Goal: Task Accomplishment & Management: Use online tool/utility

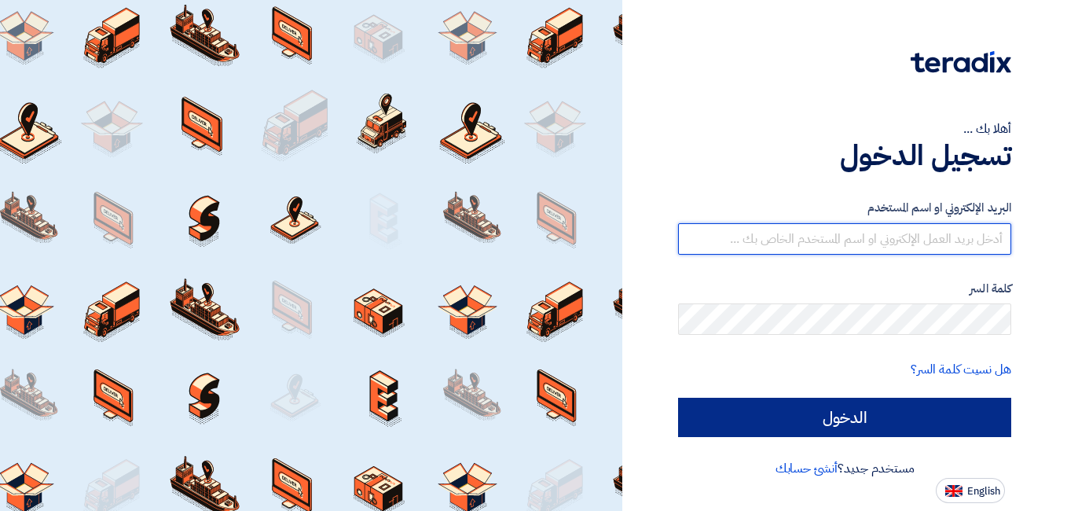
type input "riham.magdy@capital-one-technology.net"
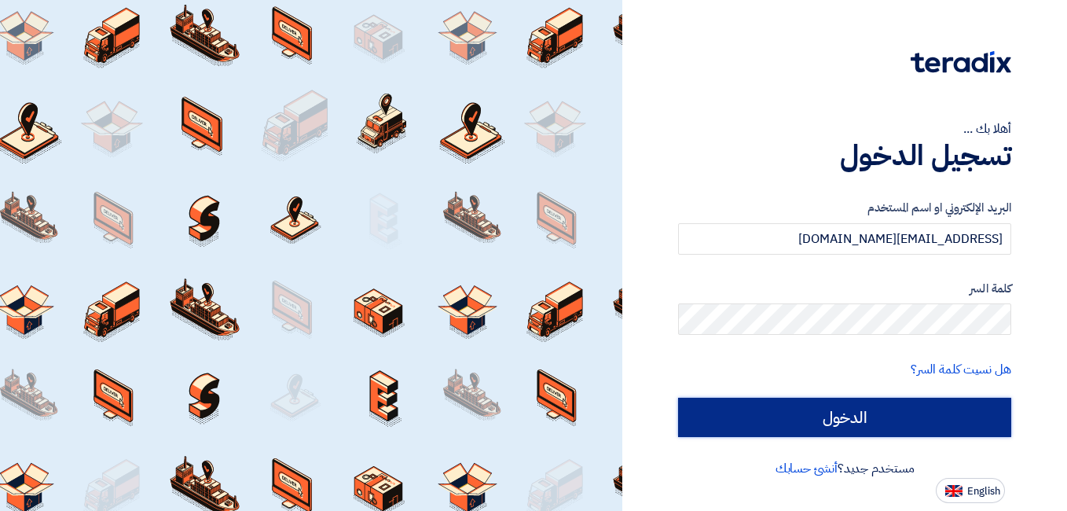
click at [838, 417] on input "الدخول" at bounding box center [844, 417] width 333 height 39
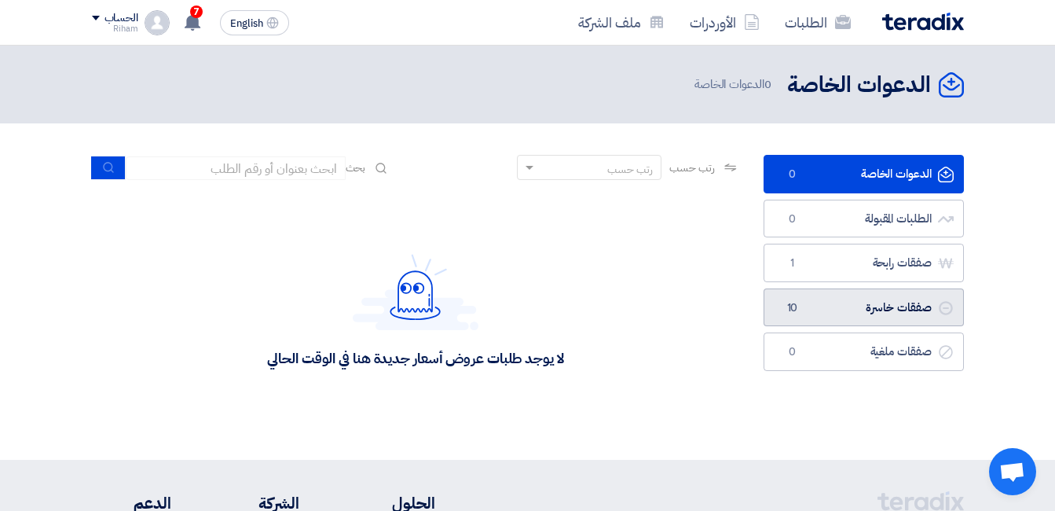
click at [899, 316] on link "صفقات خاسرة صفقات خاسرة 10" at bounding box center [864, 307] width 200 height 39
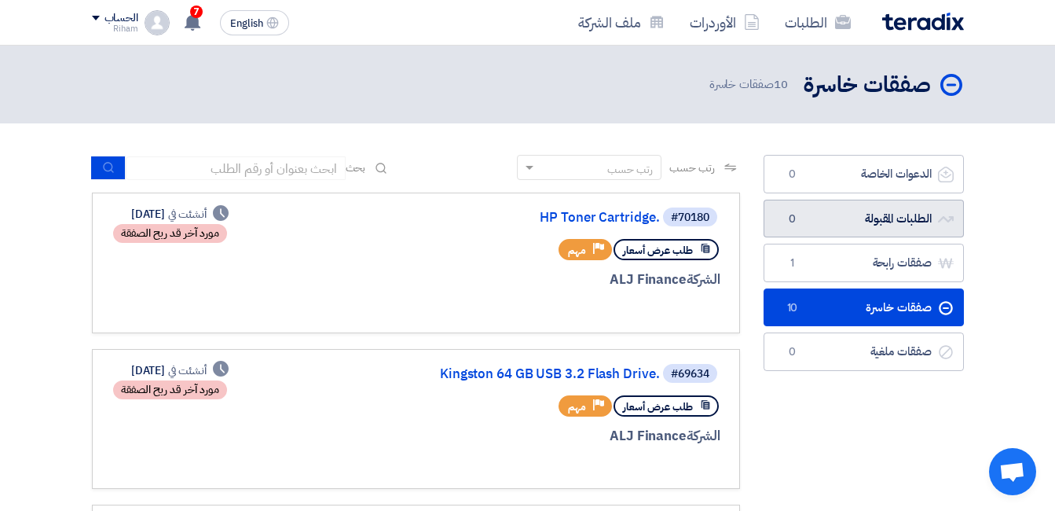
click at [822, 221] on link "الطلبات المقبولة الطلبات المقبولة 0" at bounding box center [864, 219] width 200 height 39
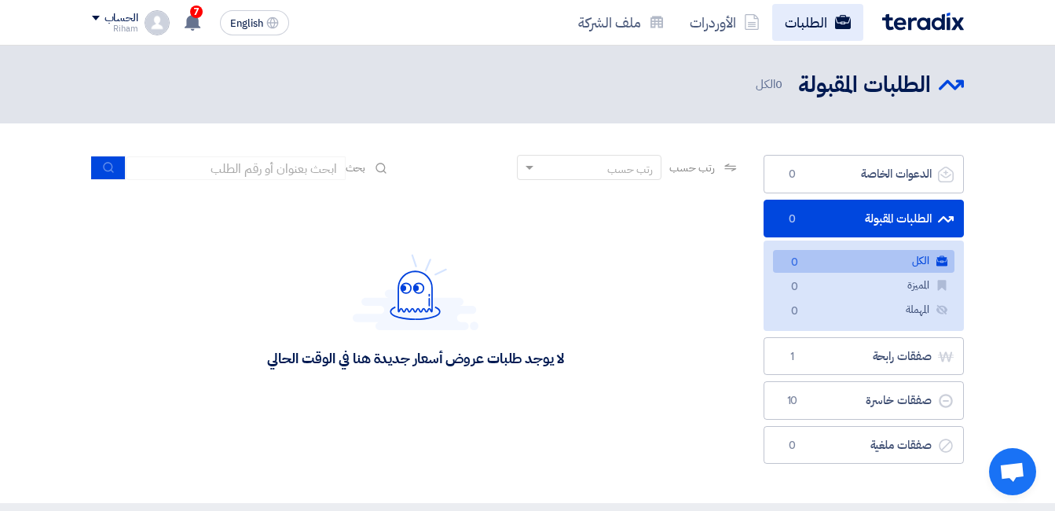
click at [793, 20] on link "الطلبات" at bounding box center [817, 22] width 91 height 37
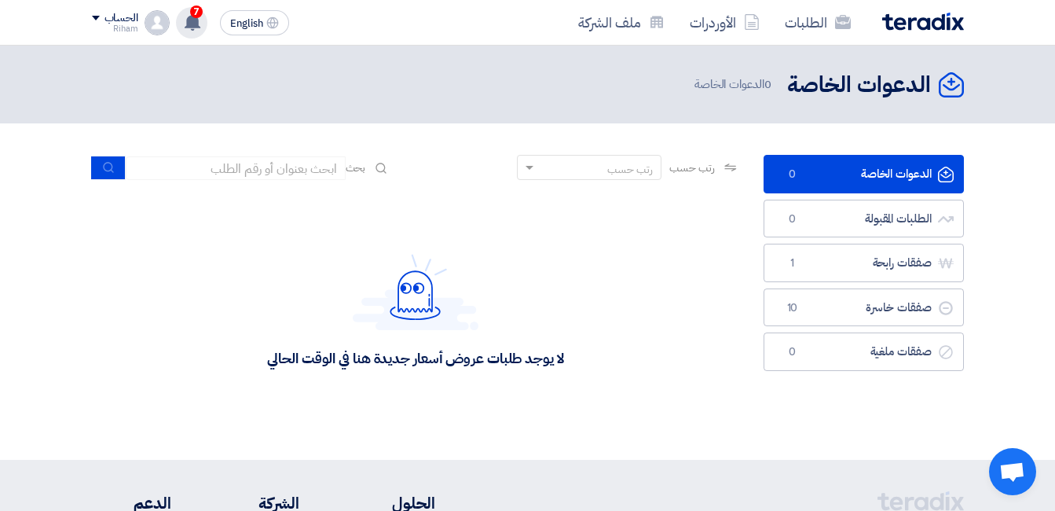
click at [206, 20] on div "7 تم نشر طلب عروض أسعار جديد - شاهد التفاصيل 2 days ago تم نشر طلب عروض أسعار ج…" at bounding box center [191, 22] width 31 height 31
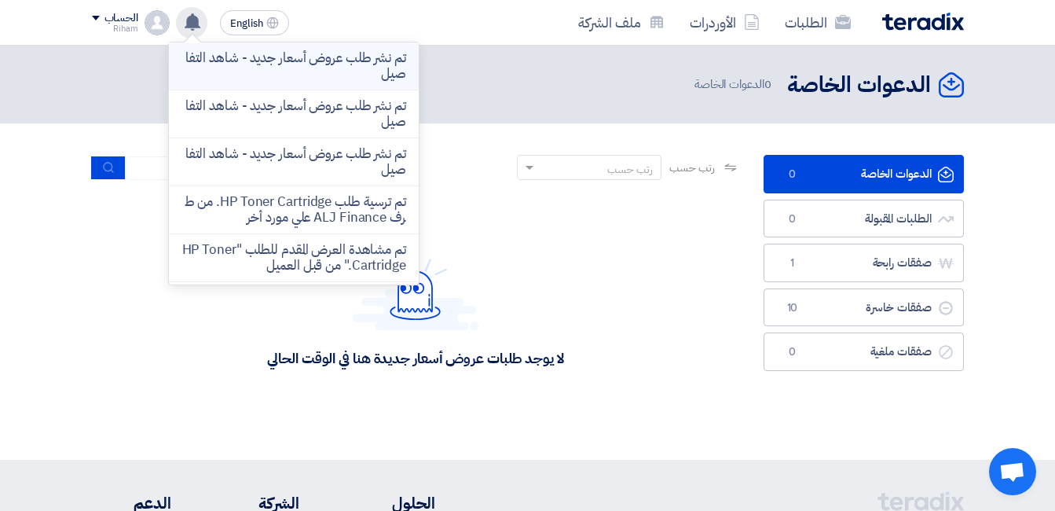
click at [352, 77] on p "تم نشر طلب عروض أسعار جديد - شاهد التفاصيل" at bounding box center [294, 65] width 225 height 31
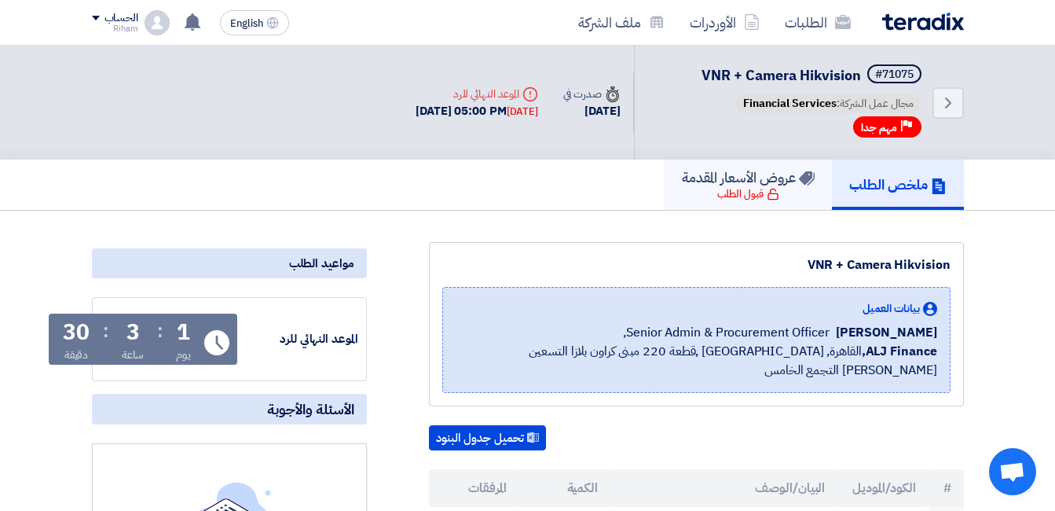
click at [723, 188] on div "قبول الطلب" at bounding box center [748, 194] width 62 height 16
click at [944, 97] on icon "Back" at bounding box center [948, 103] width 19 height 19
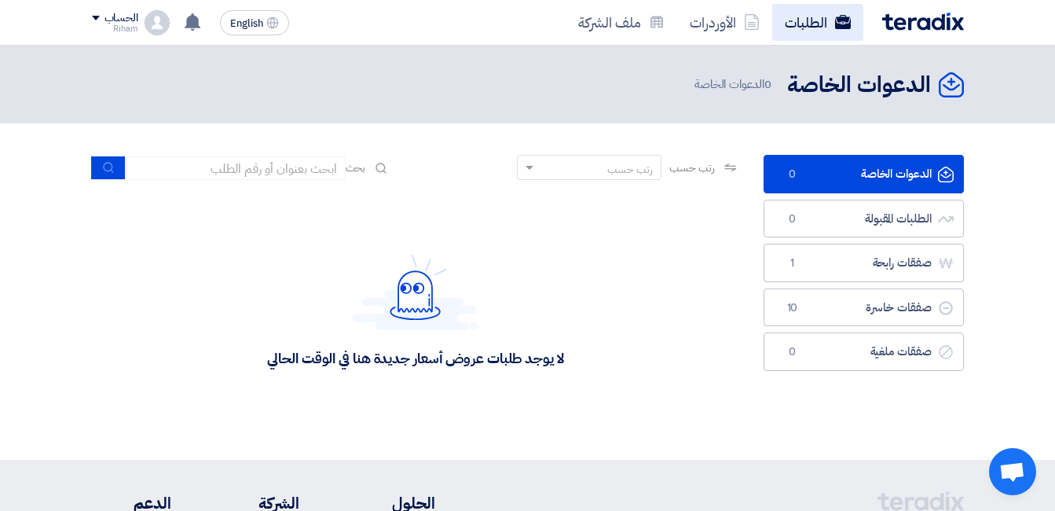
click at [788, 16] on link "الطلبات" at bounding box center [817, 22] width 91 height 37
click at [807, 25] on link "الطلبات" at bounding box center [817, 22] width 91 height 37
click at [795, 19] on link "الطلبات" at bounding box center [817, 22] width 91 height 37
click at [198, 28] on use at bounding box center [193, 21] width 16 height 17
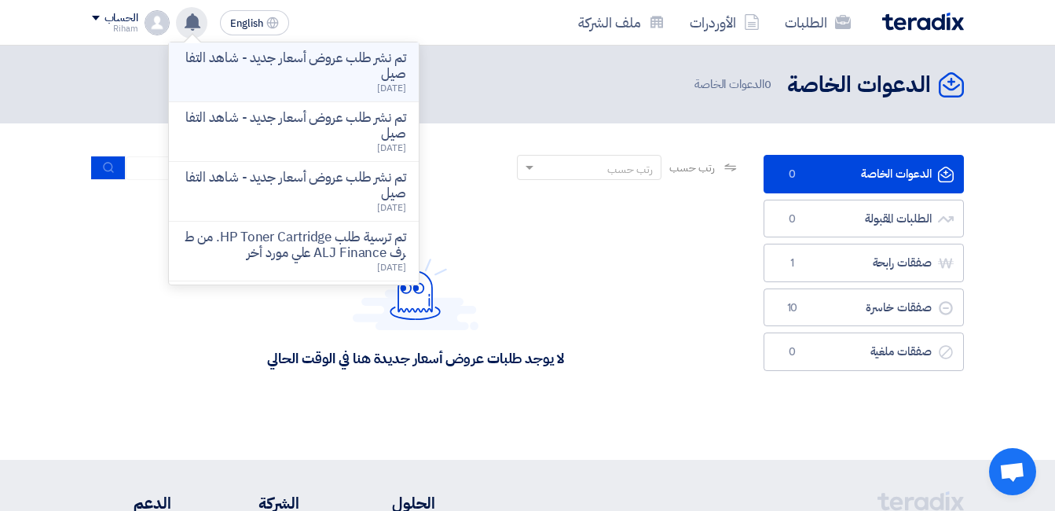
click at [361, 57] on p "تم نشر طلب عروض أسعار جديد - شاهد التفاصيل" at bounding box center [294, 65] width 225 height 31
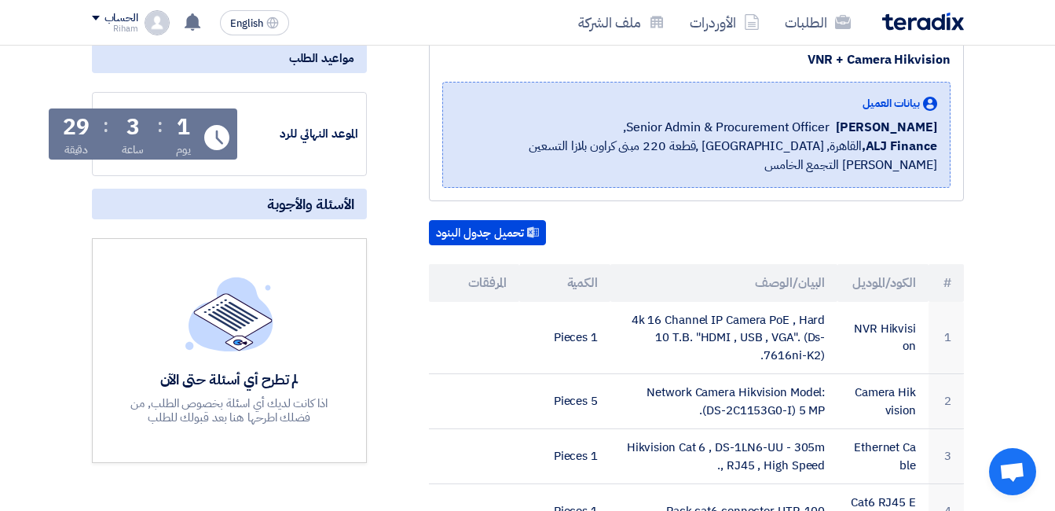
scroll to position [236, 0]
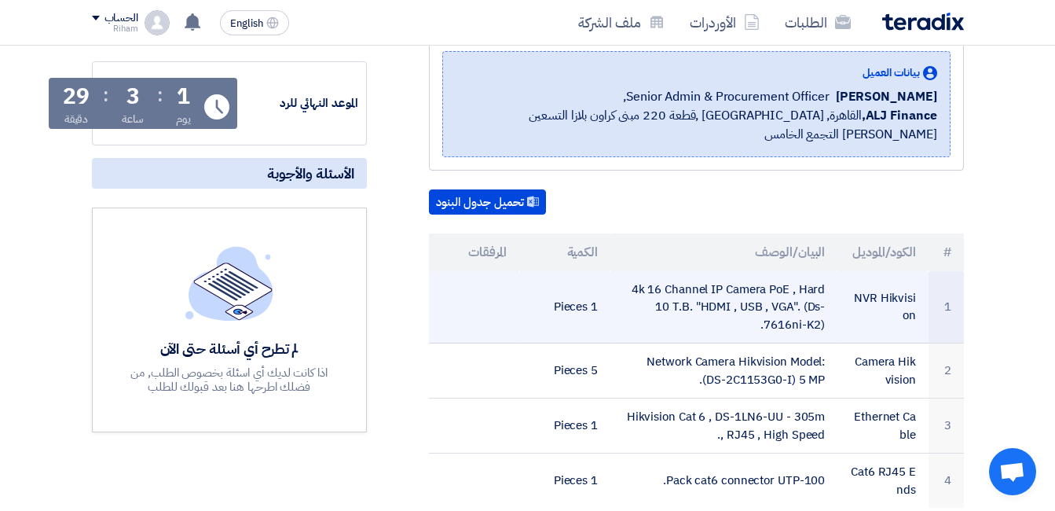
click at [732, 286] on td "4k 16 Channel IP Camera PoE , Hard 10 T.B. "HDMI , USB , VGA". (Ds-7616ni-K2)." at bounding box center [724, 307] width 227 height 72
click at [805, 284] on td "4k 16 Channel IP Camera PoE , Hard 10 T.B. "HDMI , USB , VGA". (Ds-7616ni-K2)." at bounding box center [724, 307] width 227 height 72
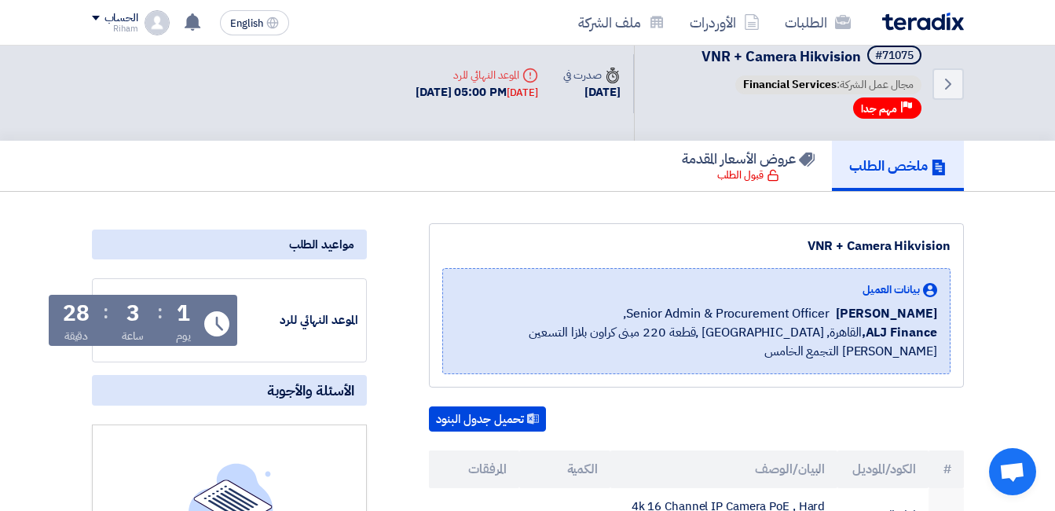
scroll to position [0, 0]
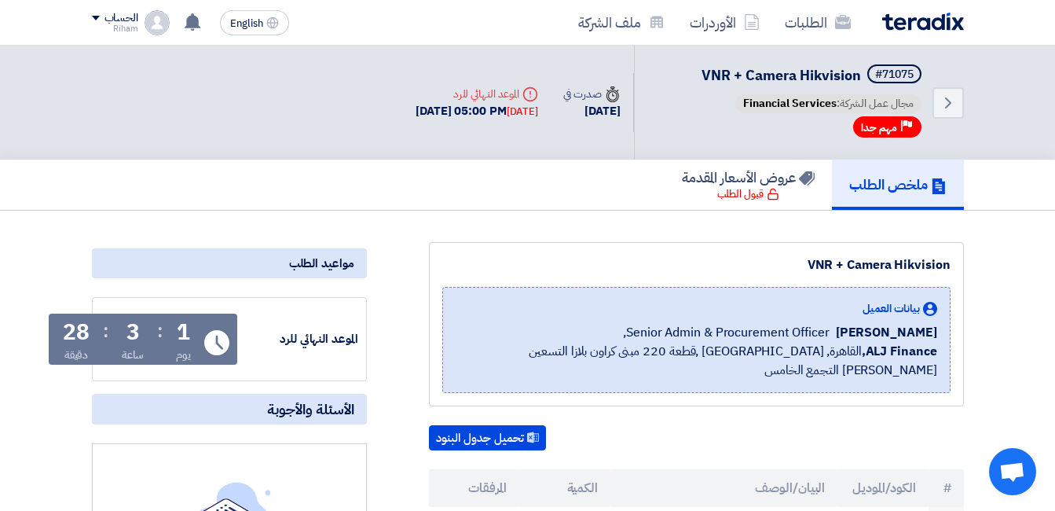
click at [876, 131] on span "مهم جدا" at bounding box center [879, 127] width 36 height 15
click at [781, 193] on link "عروض الأسعار المقدمة قبول الطلب" at bounding box center [748, 185] width 167 height 50
click at [734, 186] on h5 "عروض الأسعار المقدمة" at bounding box center [748, 177] width 133 height 18
click at [734, 188] on div "قبول الطلب" at bounding box center [748, 194] width 62 height 16
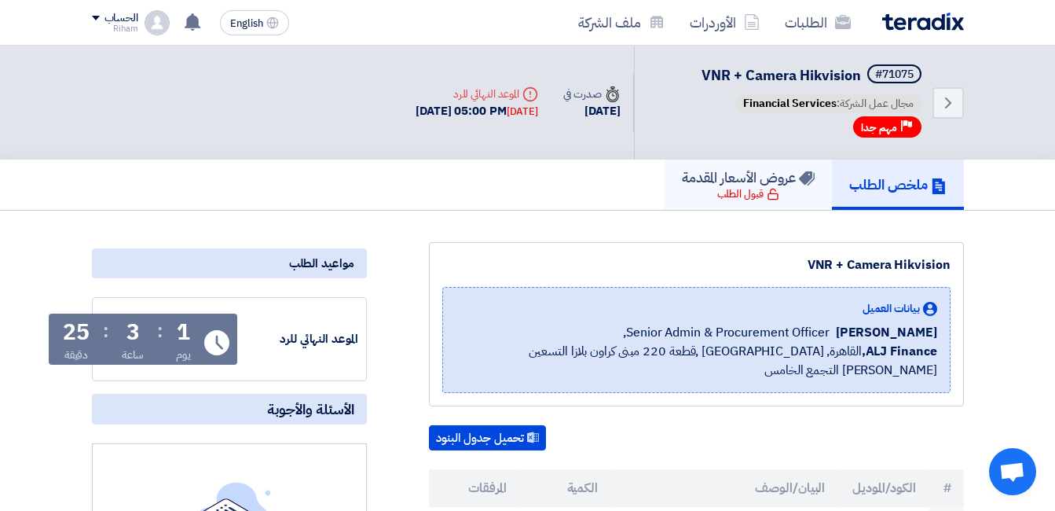
click at [734, 188] on div "قبول الطلب" at bounding box center [748, 194] width 62 height 16
click at [736, 176] on h5 "عروض الأسعار المقدمة" at bounding box center [748, 177] width 133 height 18
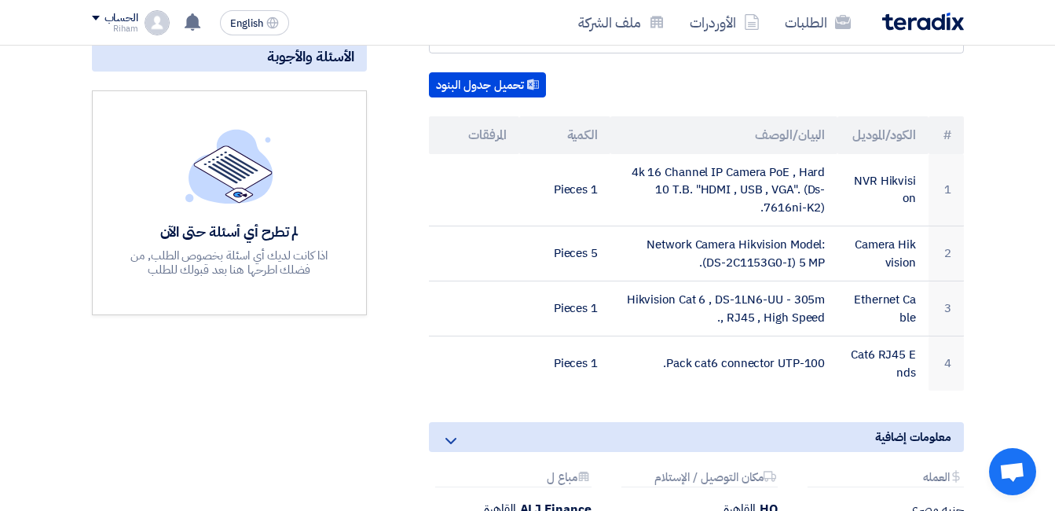
scroll to position [471, 0]
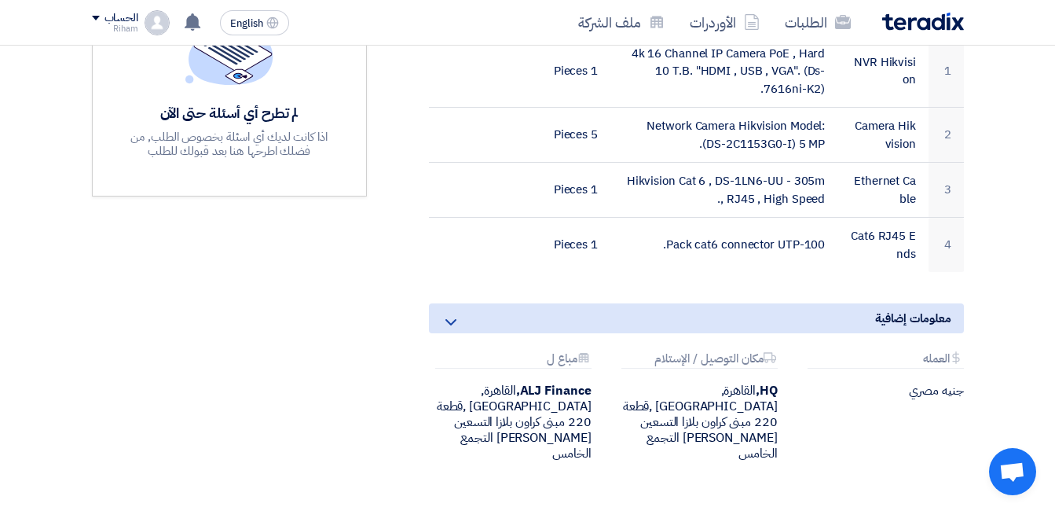
click at [458, 313] on icon at bounding box center [451, 322] width 19 height 19
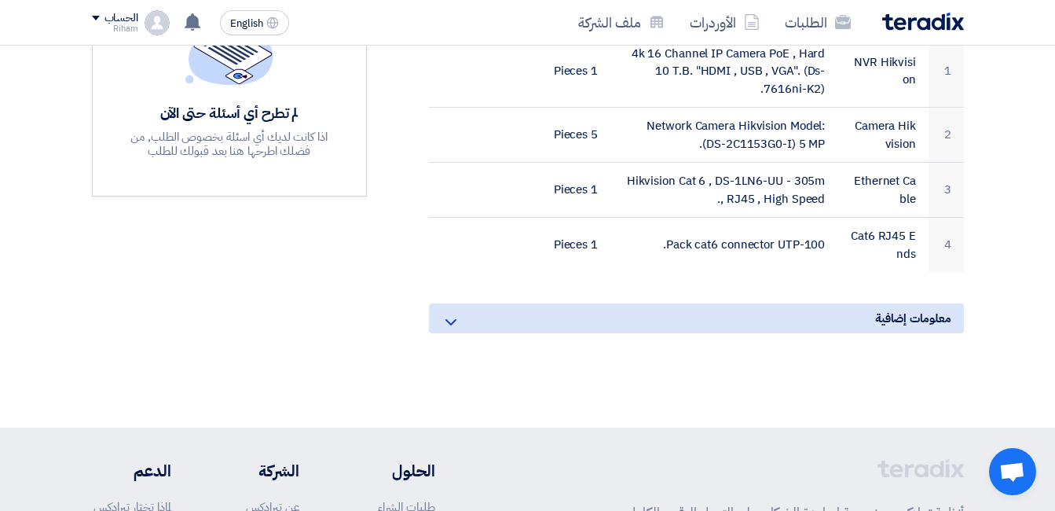
click at [458, 313] on icon at bounding box center [451, 322] width 19 height 19
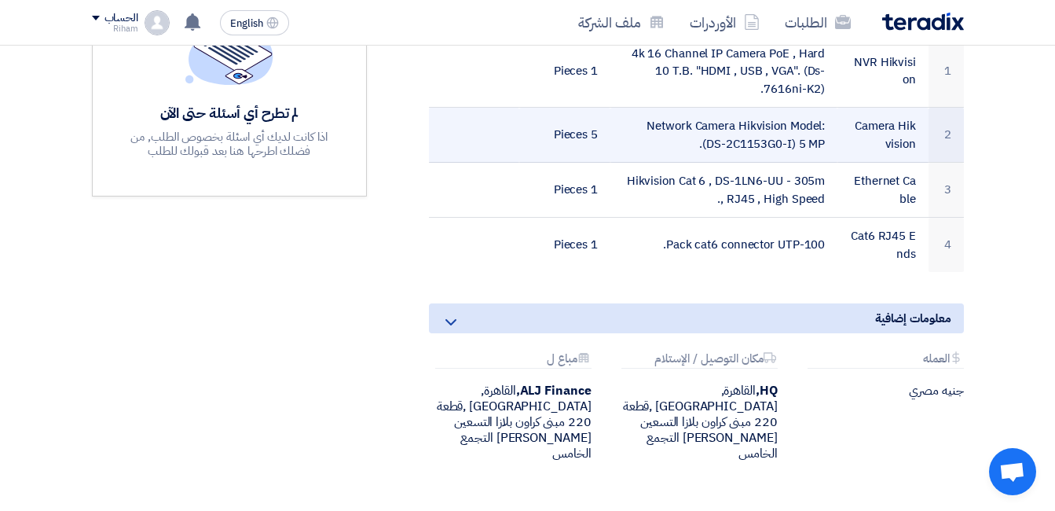
scroll to position [79, 0]
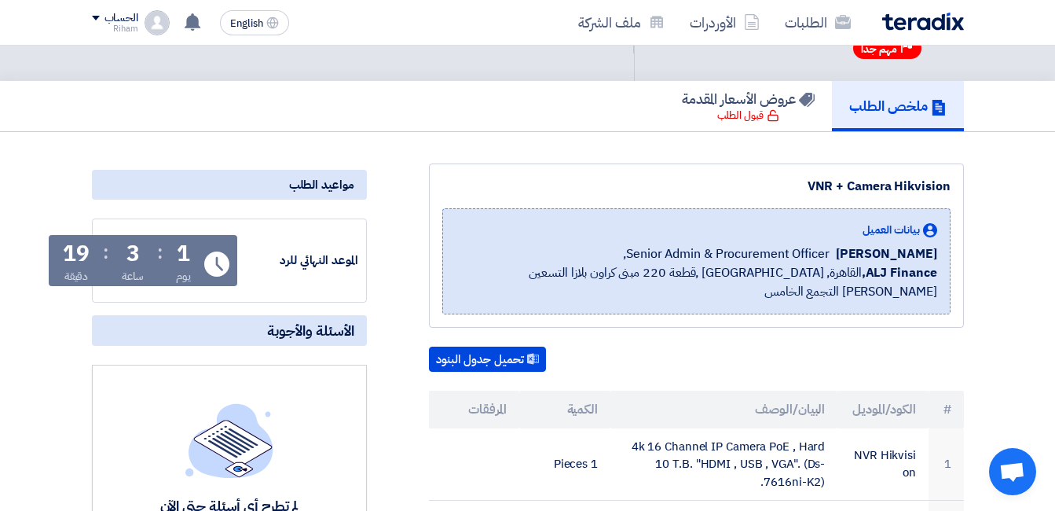
click at [905, 113] on h5 "ملخص الطلب" at bounding box center [897, 106] width 97 height 18
click at [905, 112] on h5 "ملخص الطلب" at bounding box center [897, 106] width 97 height 18
click at [505, 347] on button "تحميل جدول البنود" at bounding box center [487, 359] width 117 height 25
click at [698, 21] on link "الأوردرات" at bounding box center [724, 22] width 95 height 37
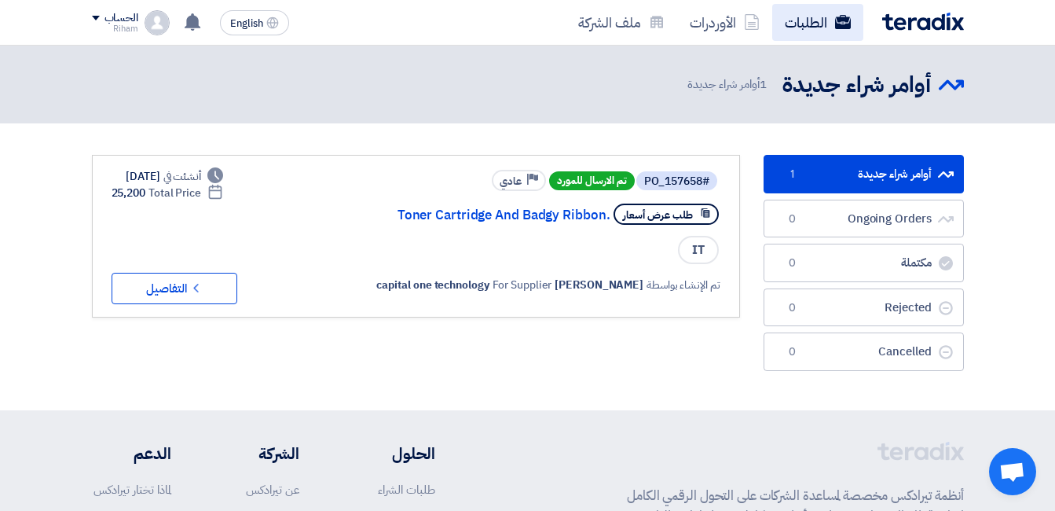
click at [790, 27] on link "الطلبات" at bounding box center [817, 22] width 91 height 37
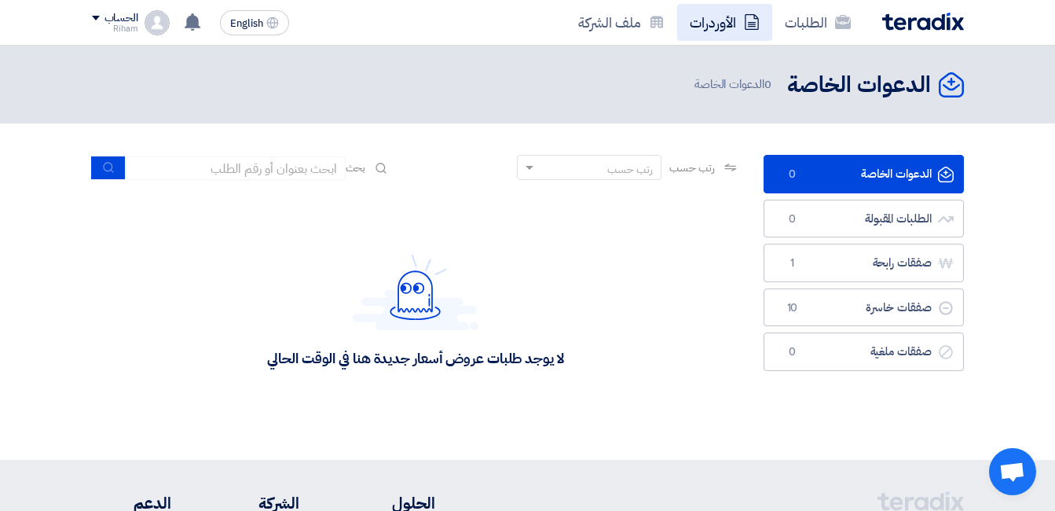
click at [725, 24] on link "الأوردرات" at bounding box center [724, 22] width 95 height 37
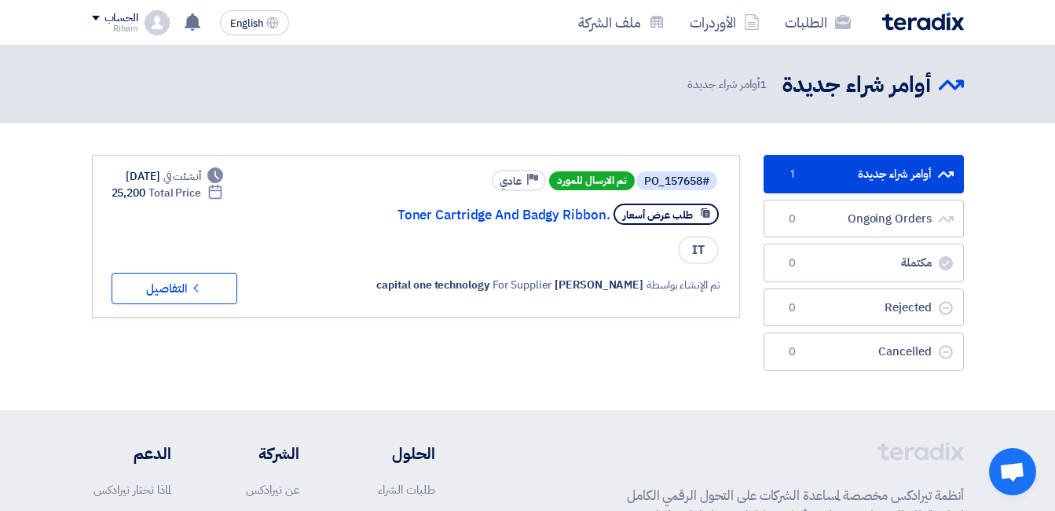
click at [160, 20] on img at bounding box center [157, 22] width 25 height 25
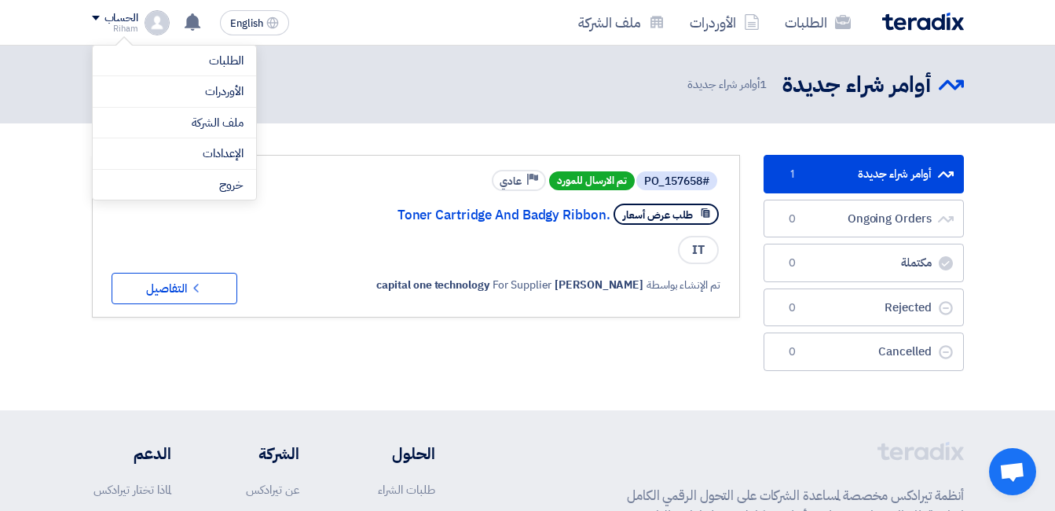
click at [310, 51] on header "أوامر شراء جديدة أوامر شراء جديدة 1 أوامر شراء جديدة" at bounding box center [527, 85] width 1055 height 78
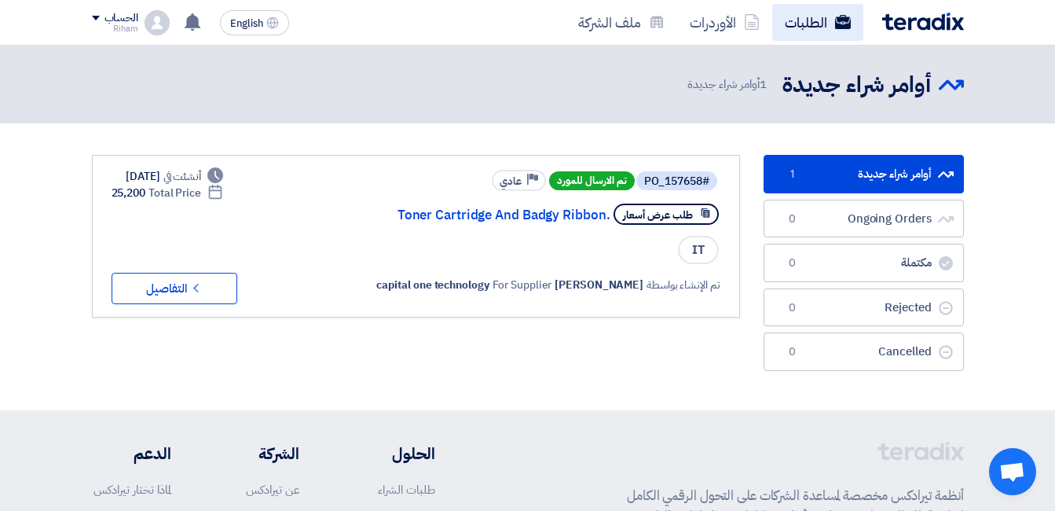
click at [802, 22] on link "الطلبات" at bounding box center [817, 22] width 91 height 37
